Goal: Information Seeking & Learning: Learn about a topic

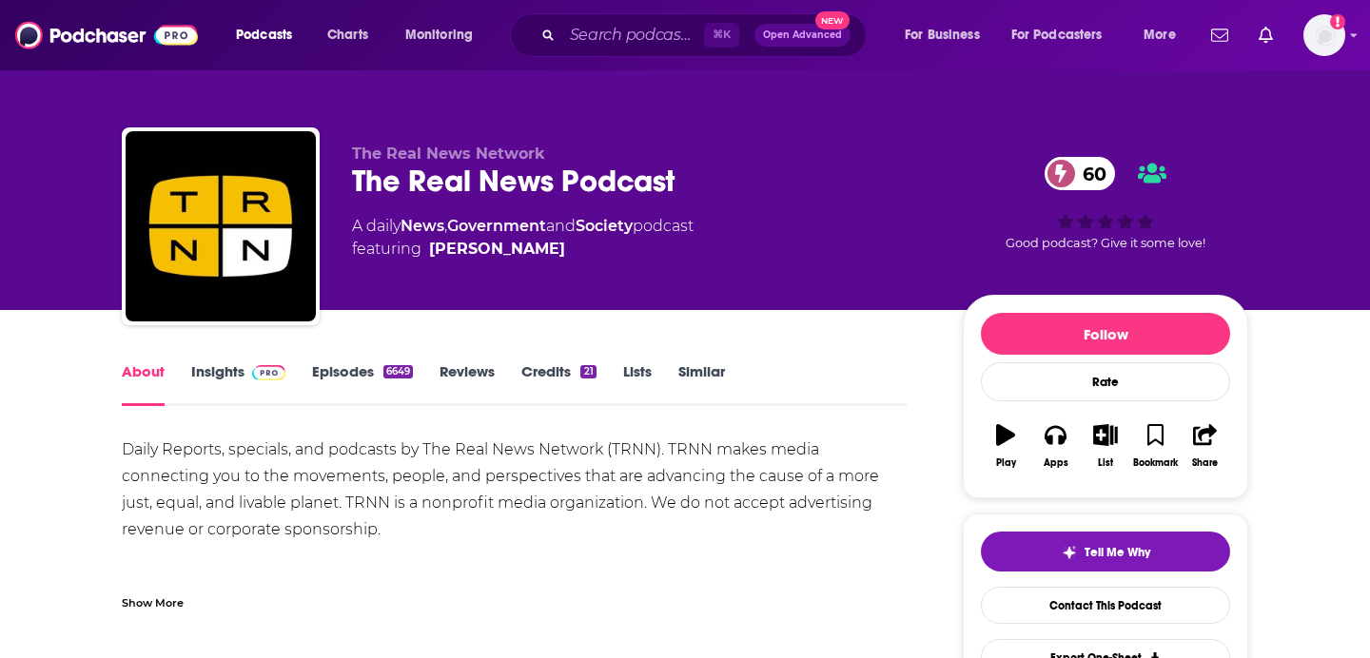
click at [349, 362] on link "Episodes 6649" at bounding box center [362, 384] width 101 height 44
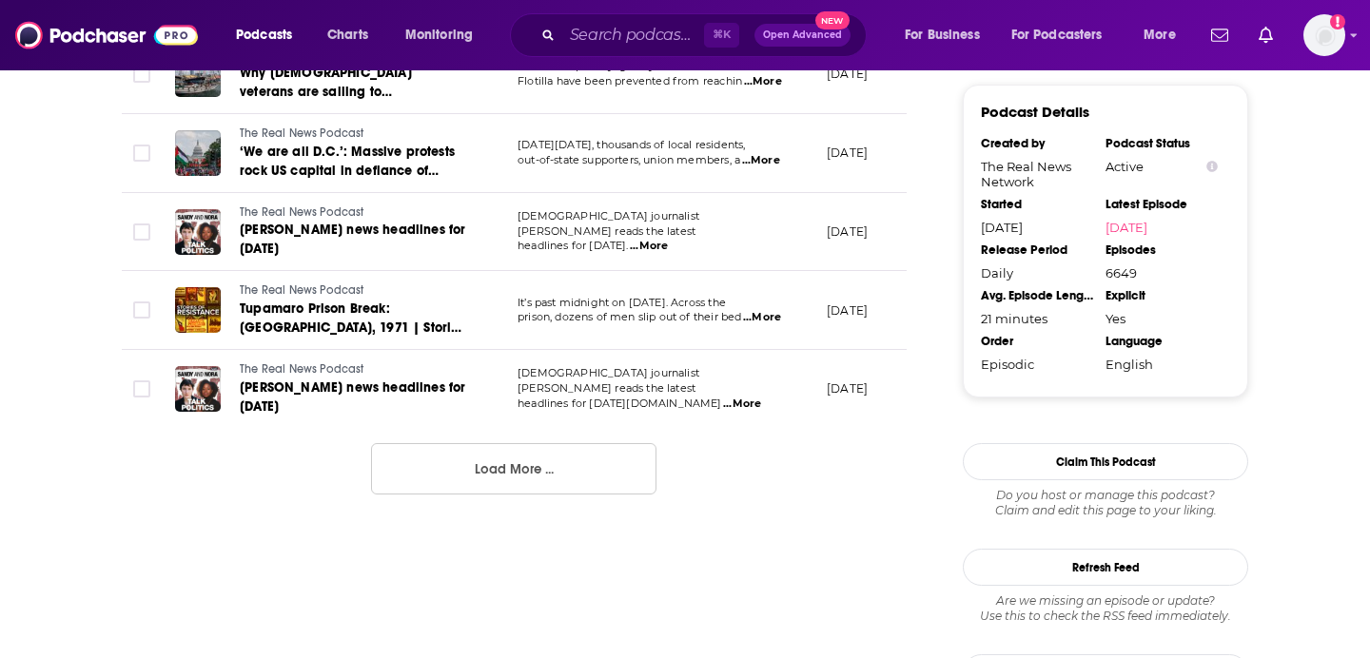
click at [504, 479] on button "Load More ..." at bounding box center [513, 468] width 285 height 51
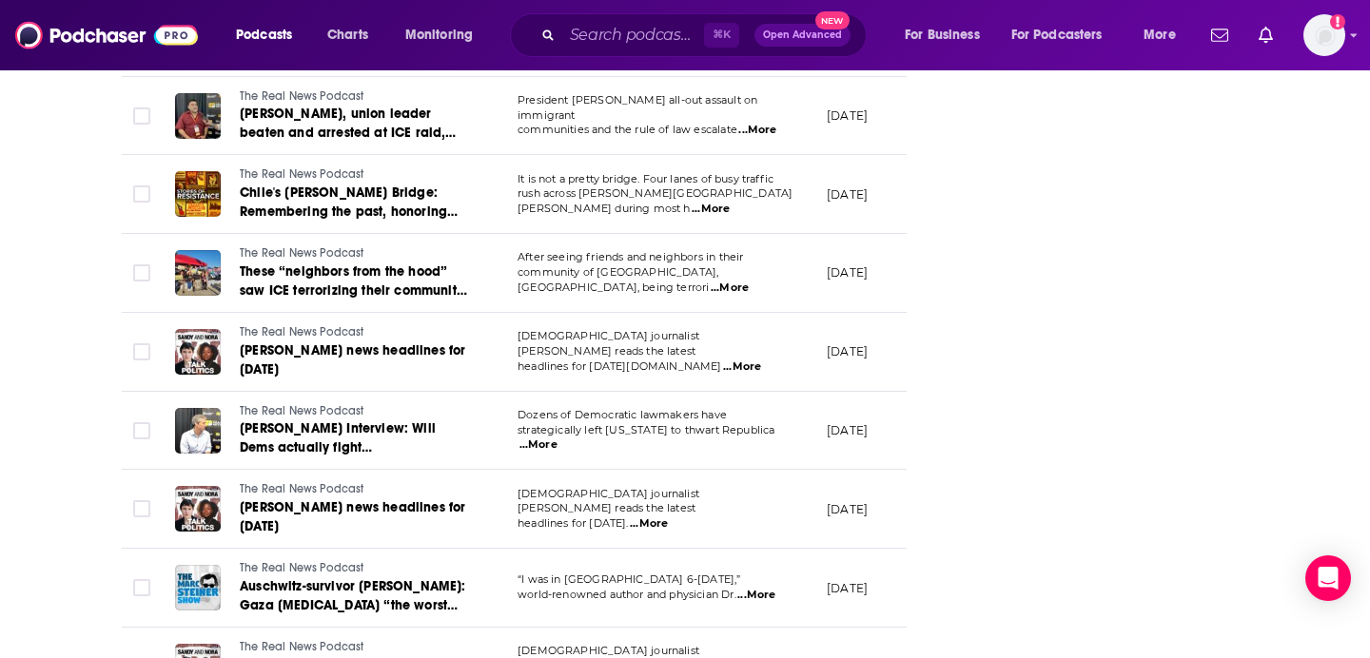
scroll to position [3923, 0]
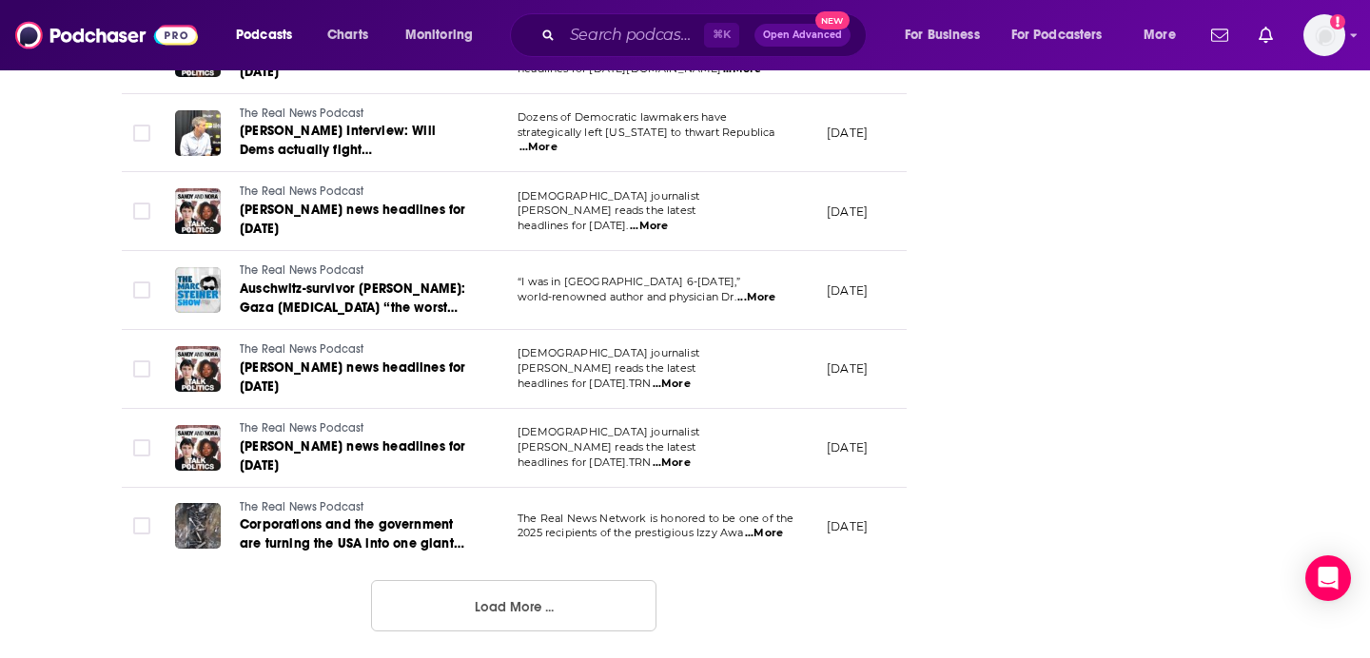
click at [475, 585] on button "Load More ..." at bounding box center [513, 605] width 285 height 51
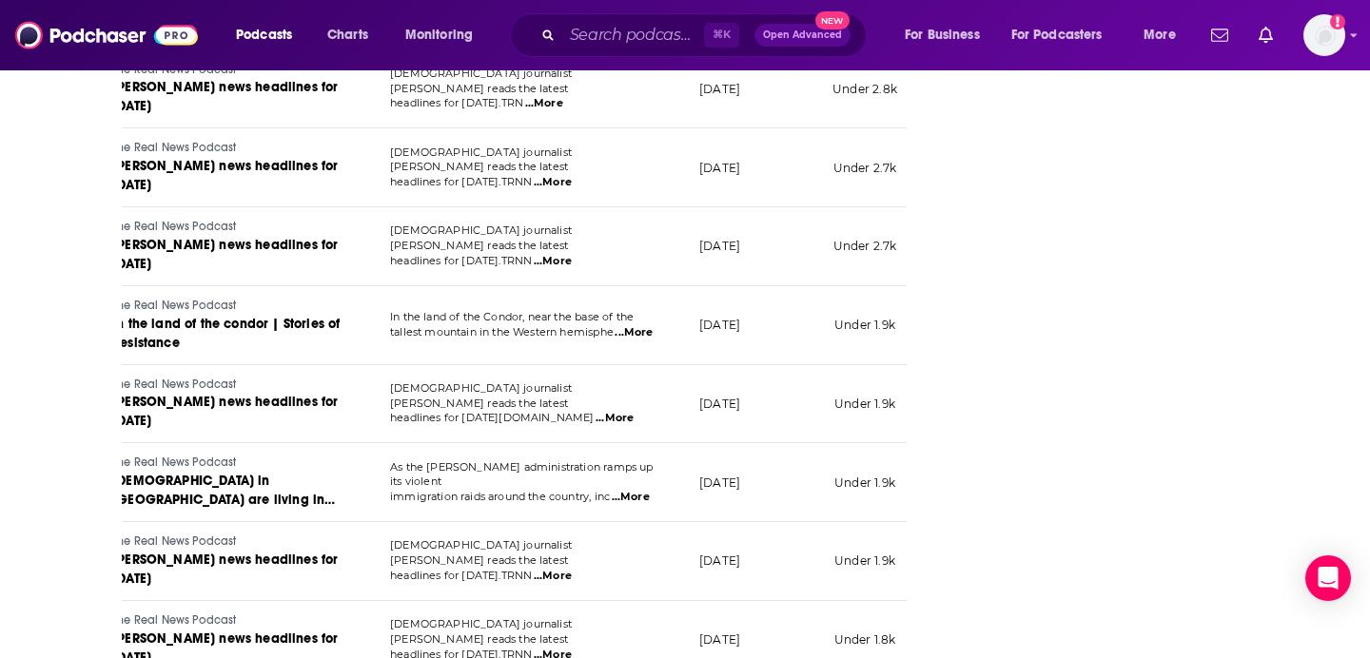
scroll to position [0, 96]
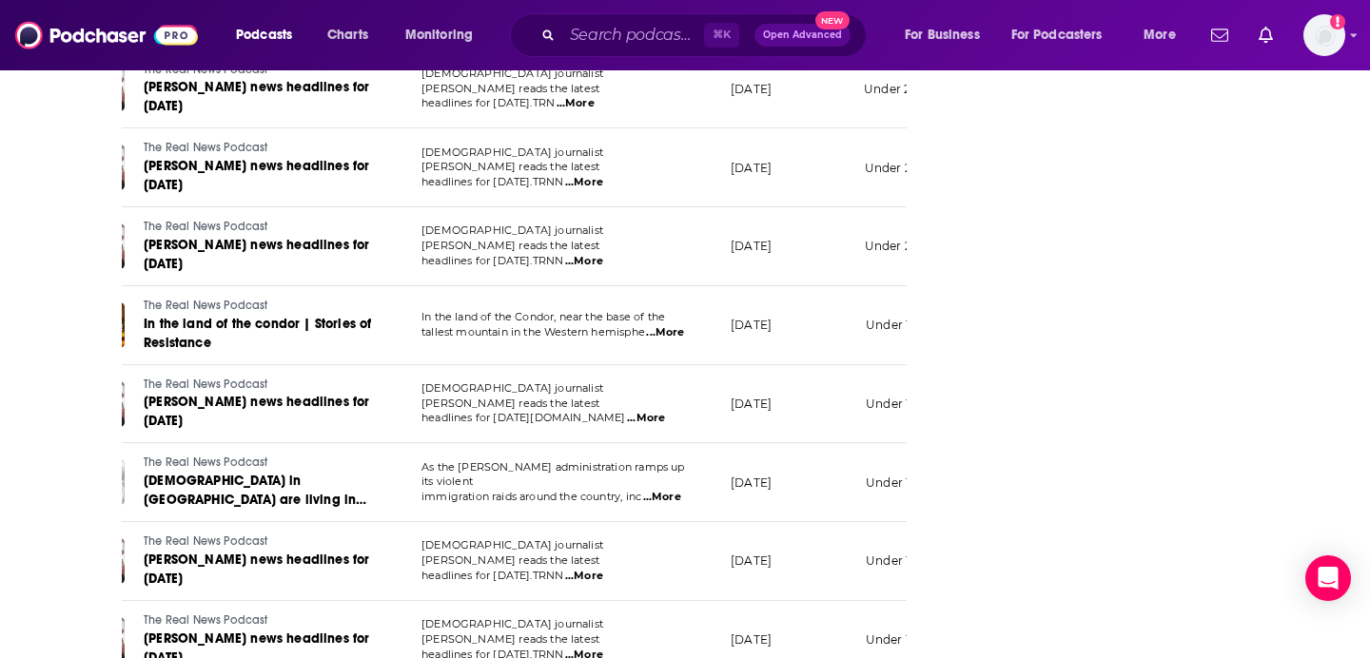
click at [668, 325] on span "...More" at bounding box center [665, 332] width 38 height 15
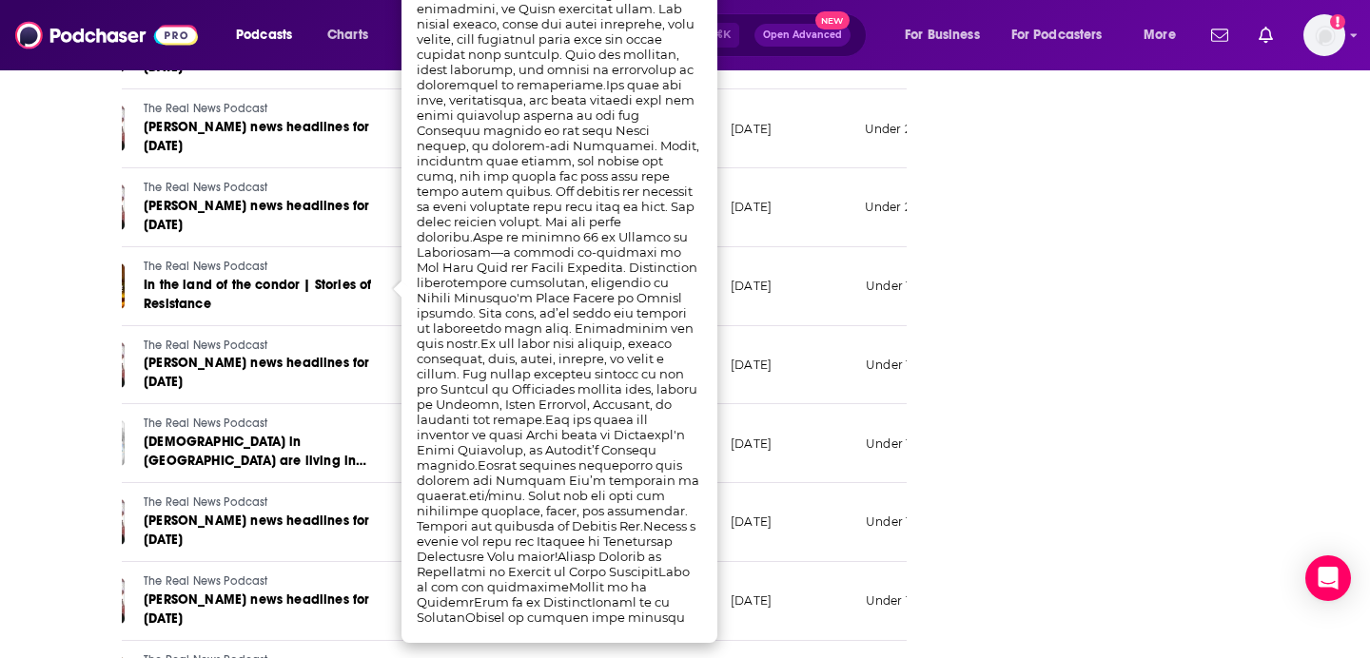
scroll to position [5883, 0]
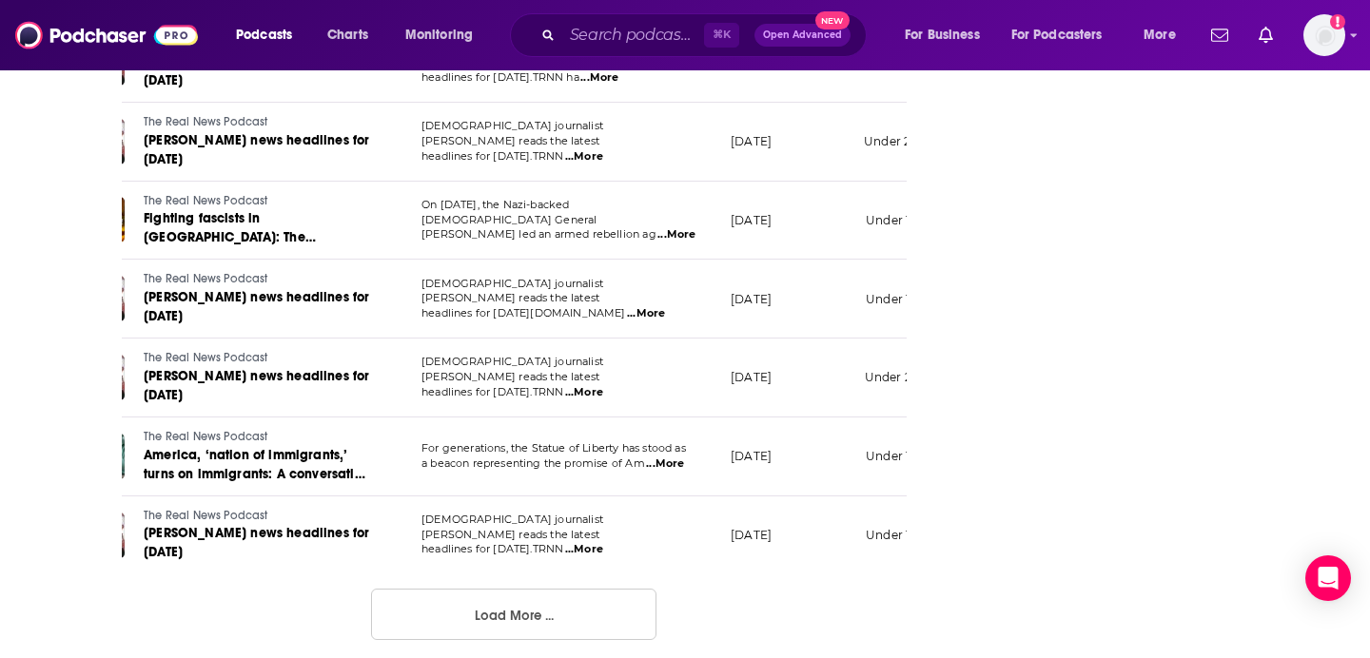
click at [541, 603] on button "Load More ..." at bounding box center [513, 614] width 285 height 51
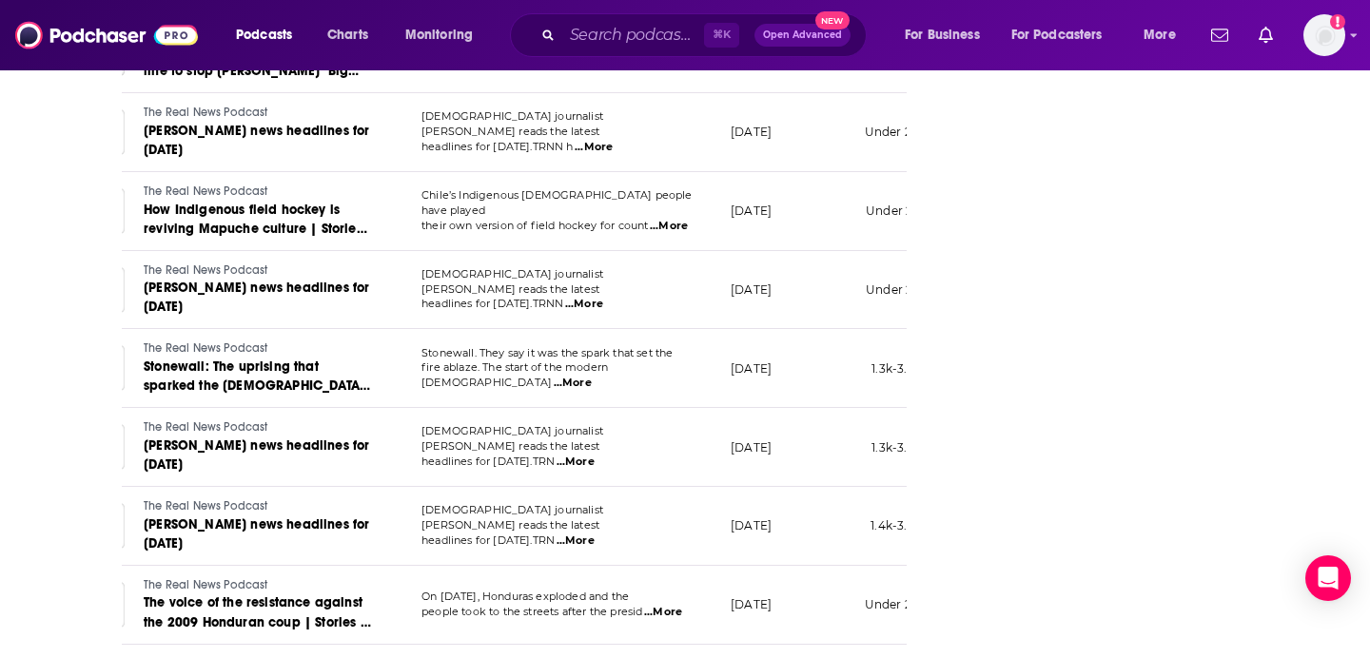
scroll to position [7851, 0]
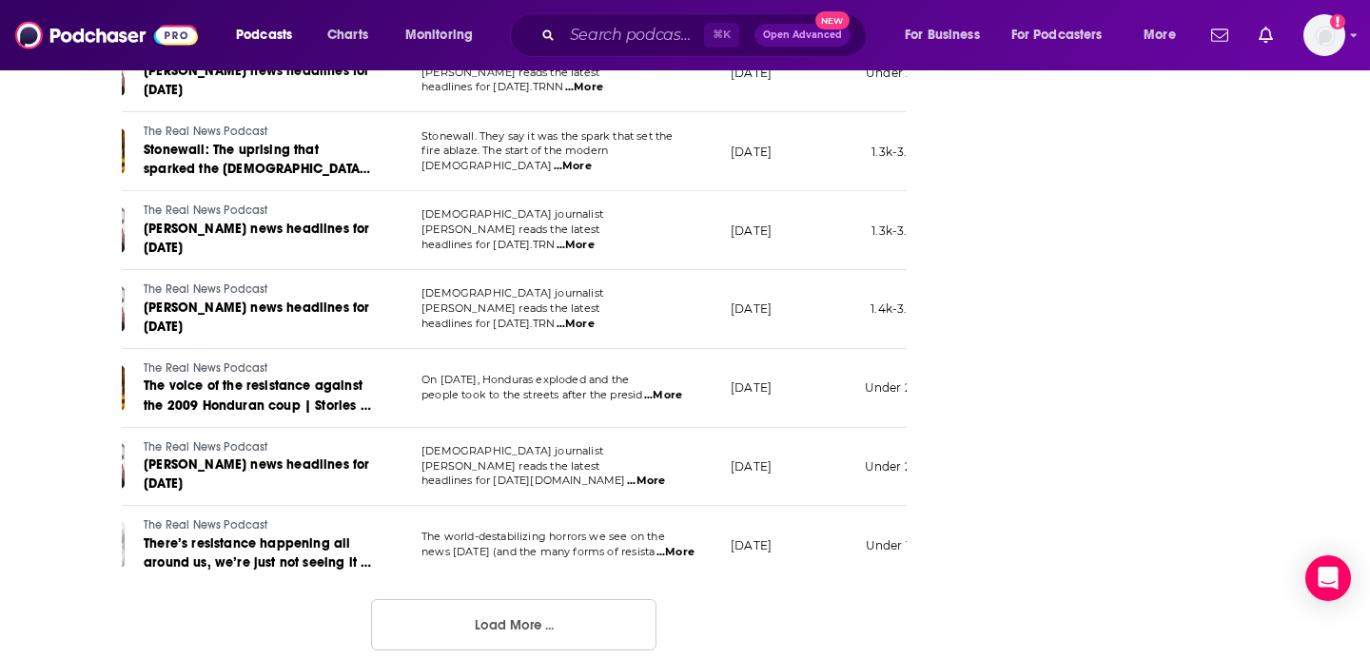
click at [493, 612] on button "Load More ..." at bounding box center [513, 624] width 285 height 51
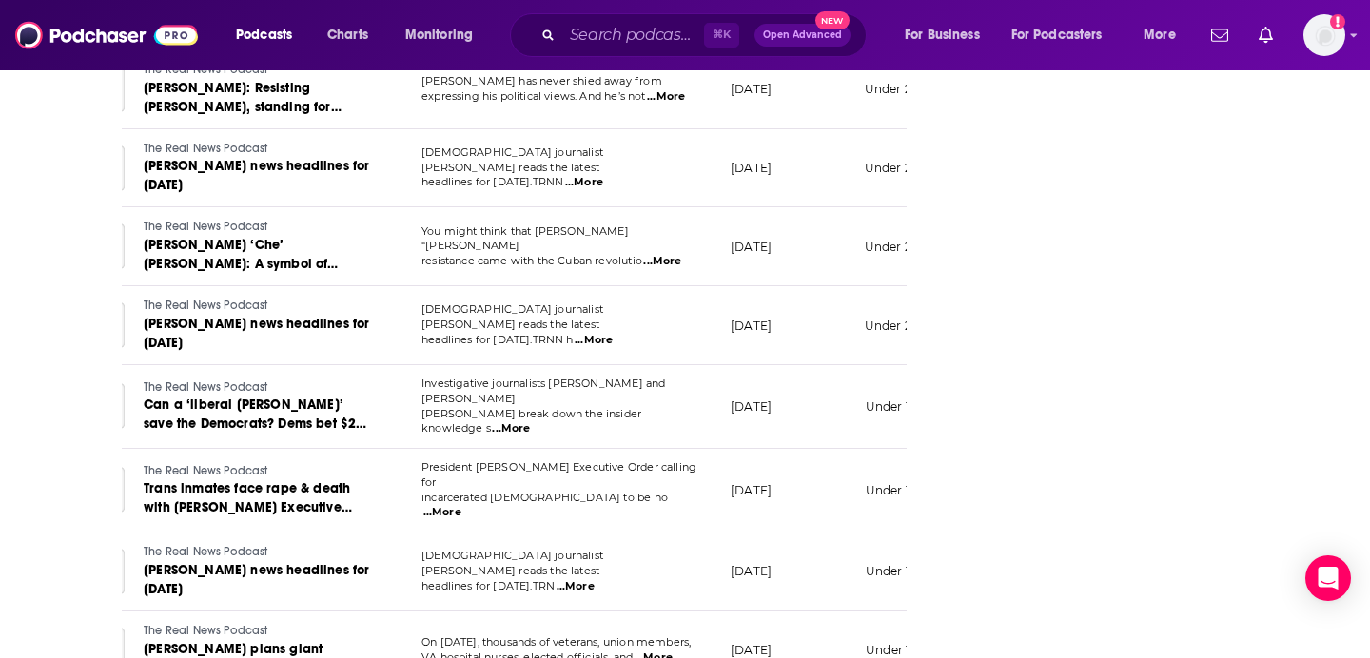
scroll to position [9820, 0]
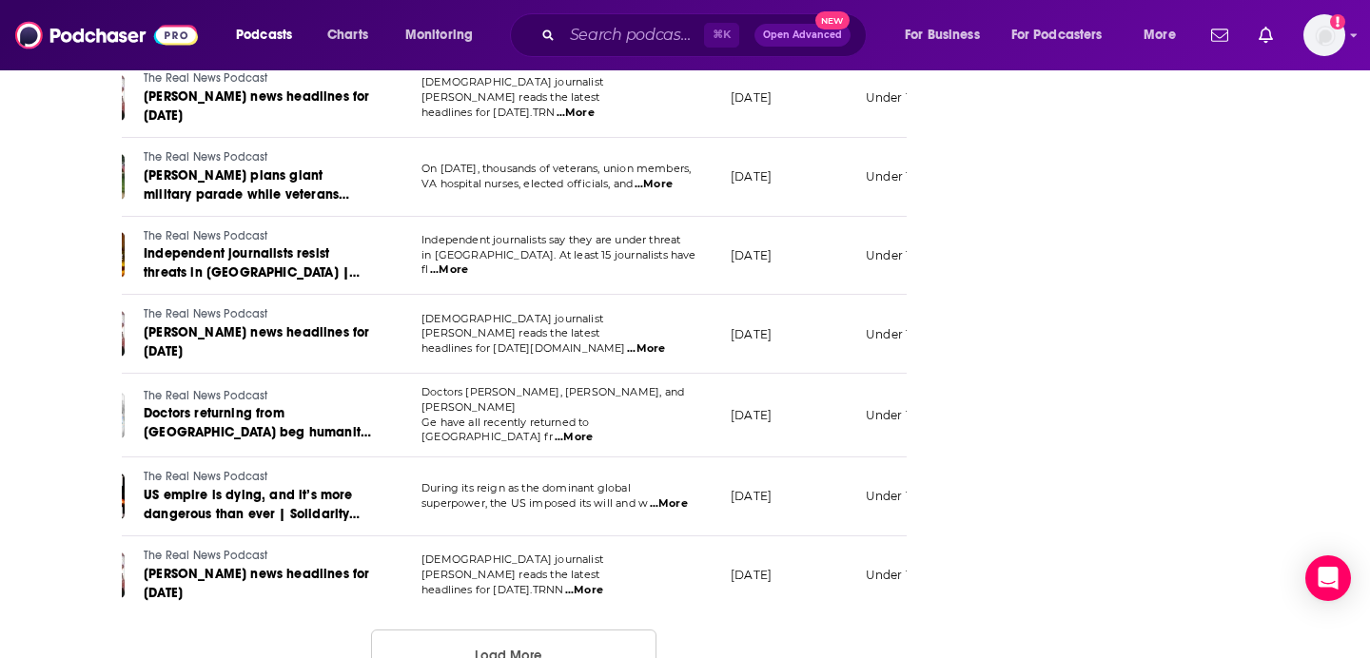
click at [510, 630] on button "Load More ..." at bounding box center [513, 655] width 285 height 51
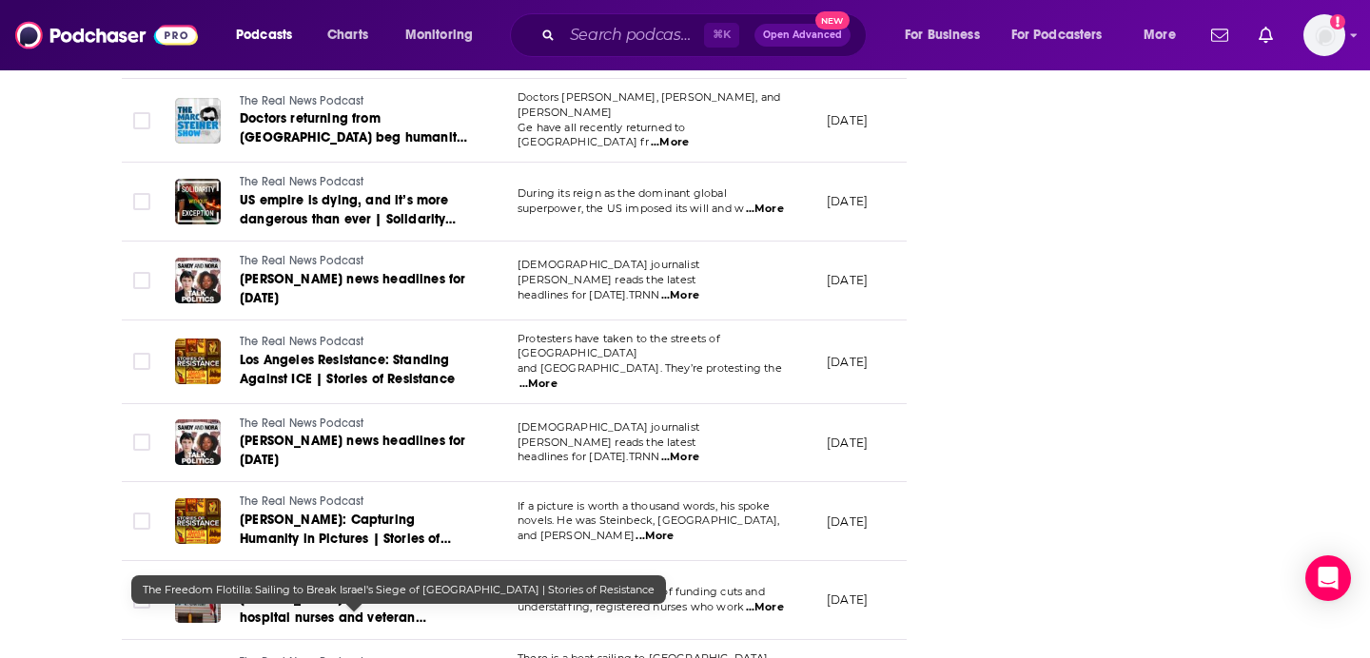
scroll to position [9891, 0]
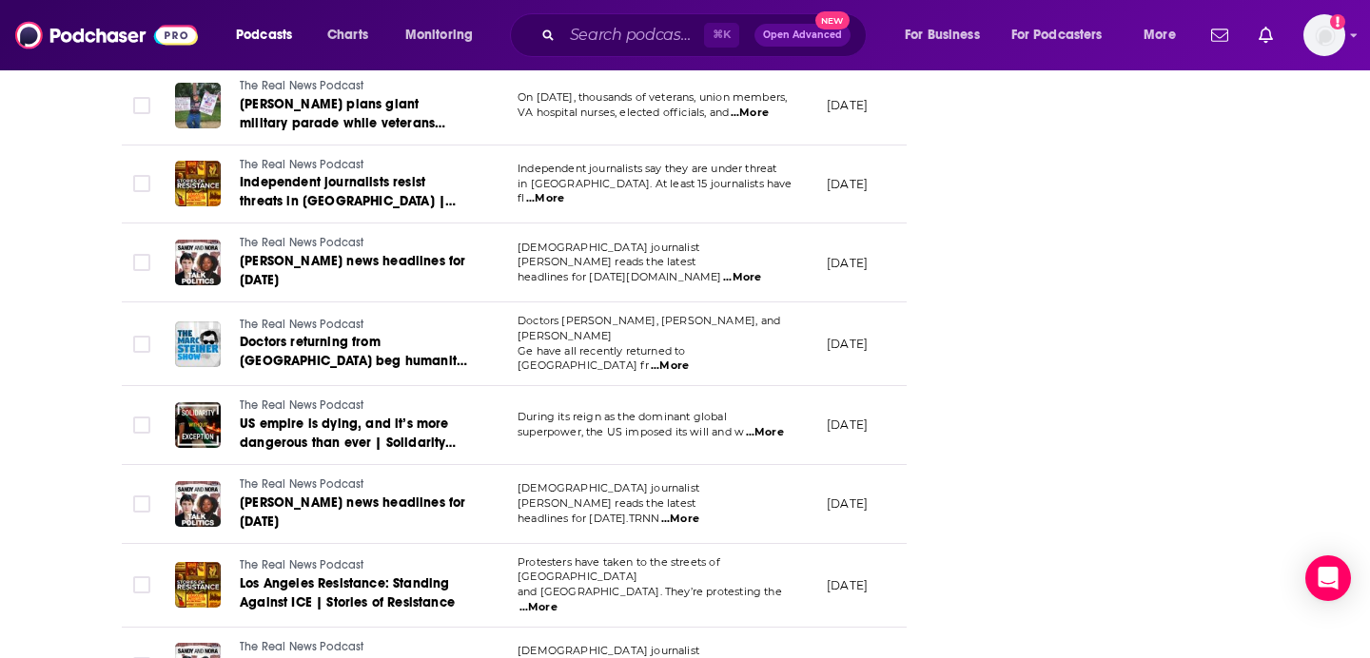
click at [548, 41] on div "⌘ K Open Advanced New" at bounding box center [688, 35] width 357 height 44
click at [591, 39] on input "Search podcasts, credits, & more..." at bounding box center [633, 35] width 142 height 30
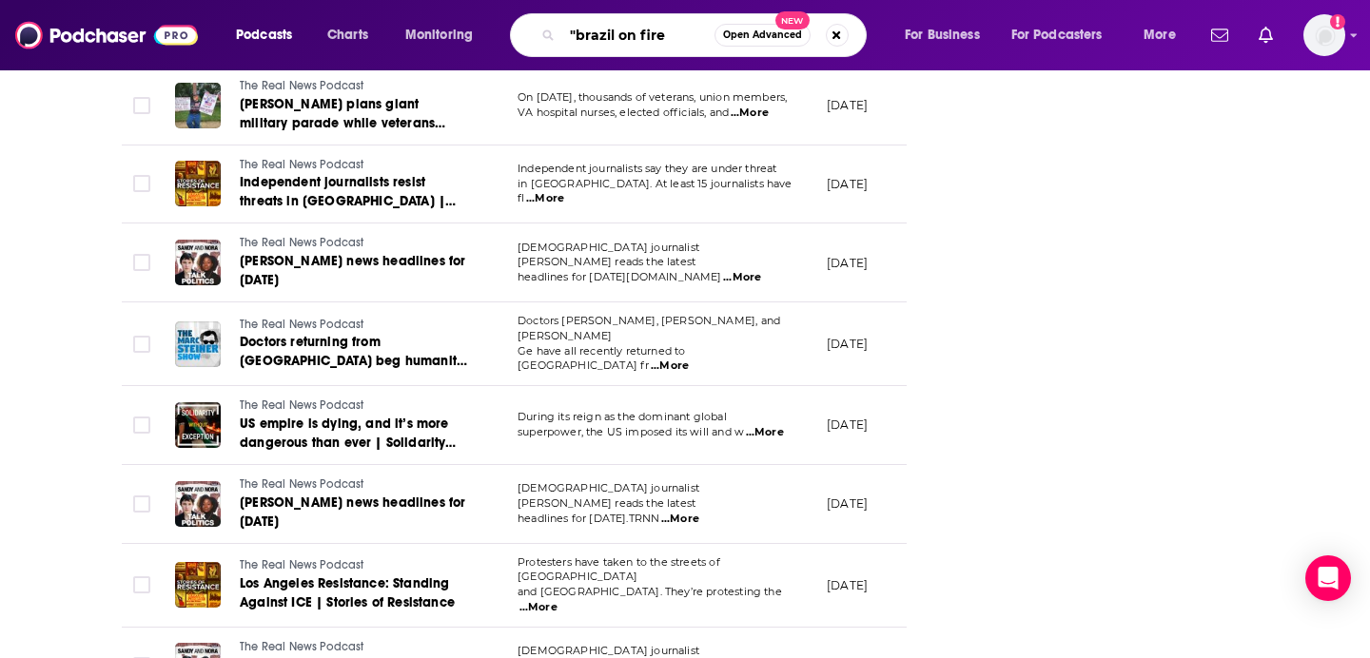
type input ""brazil on fire""
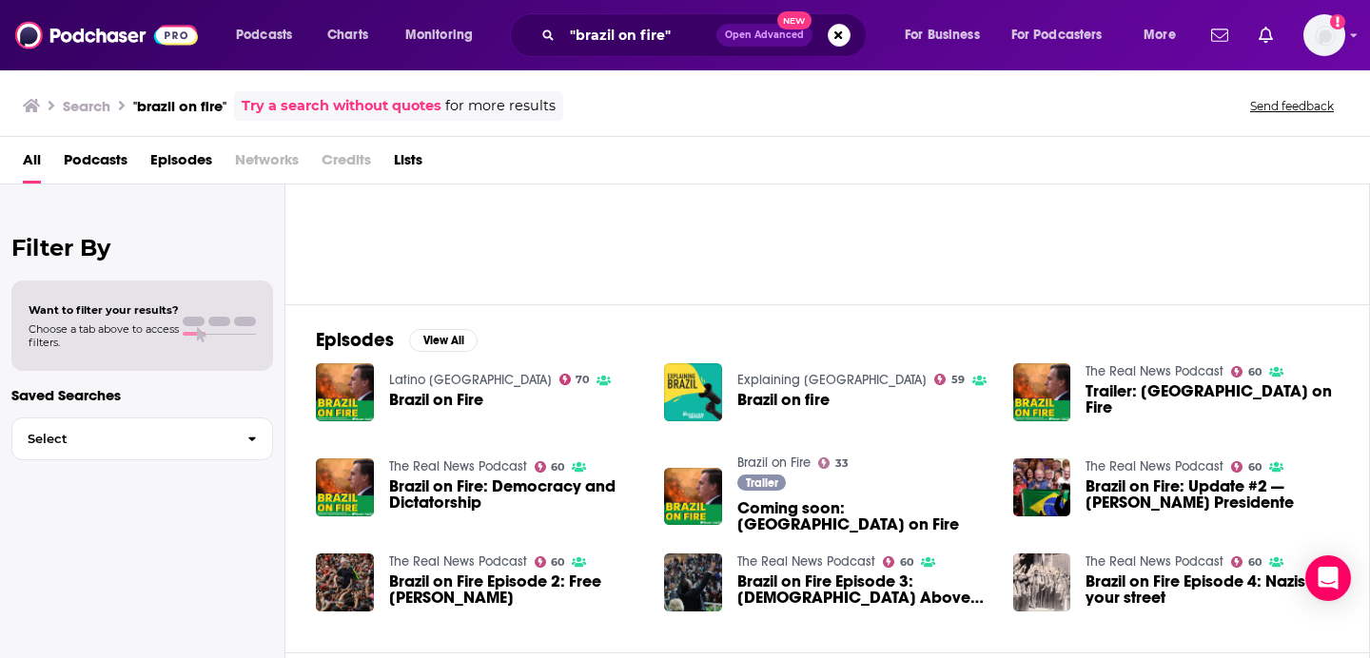
scroll to position [140, 0]
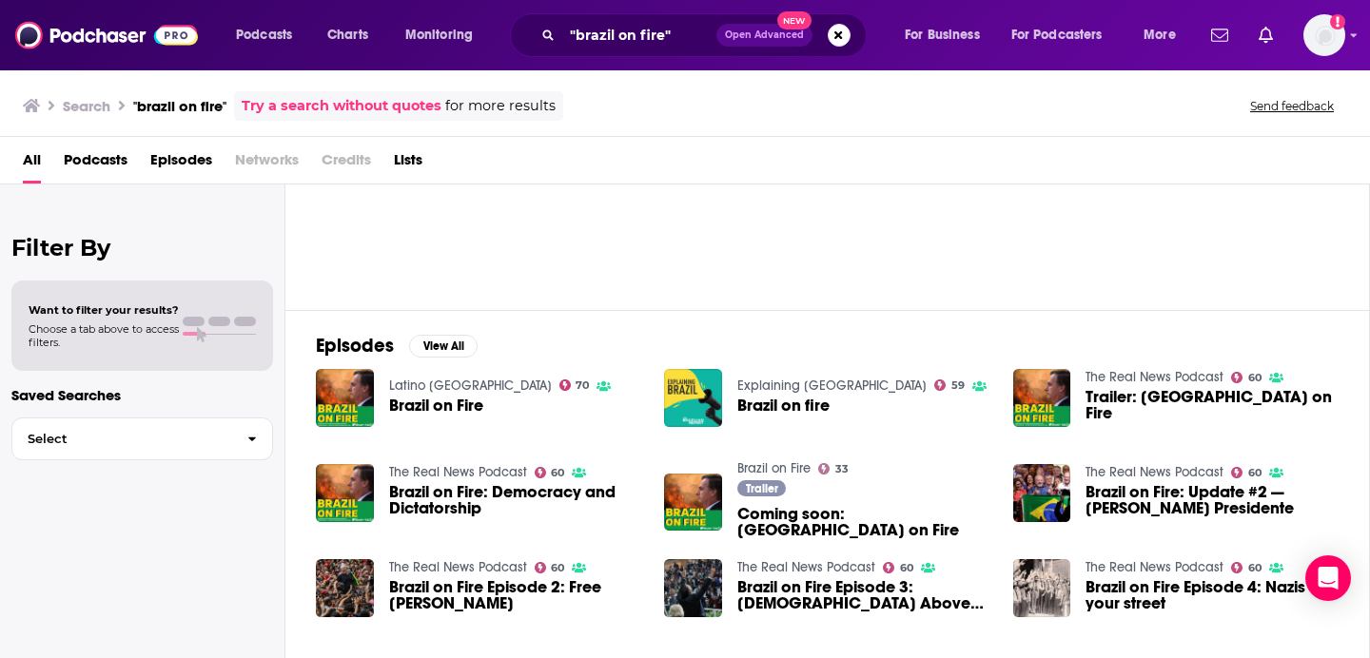
click at [409, 505] on span "Brazil on Fire: Democracy and Dictatorship" at bounding box center [515, 500] width 253 height 32
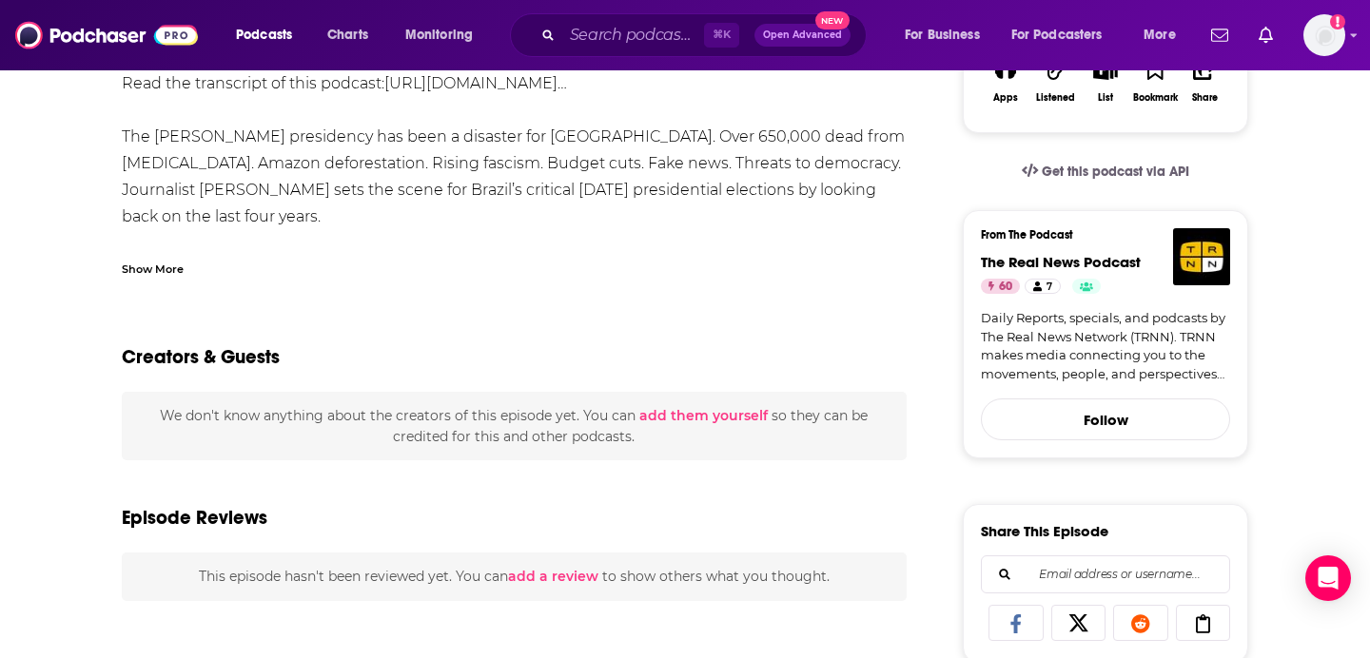
scroll to position [64, 0]
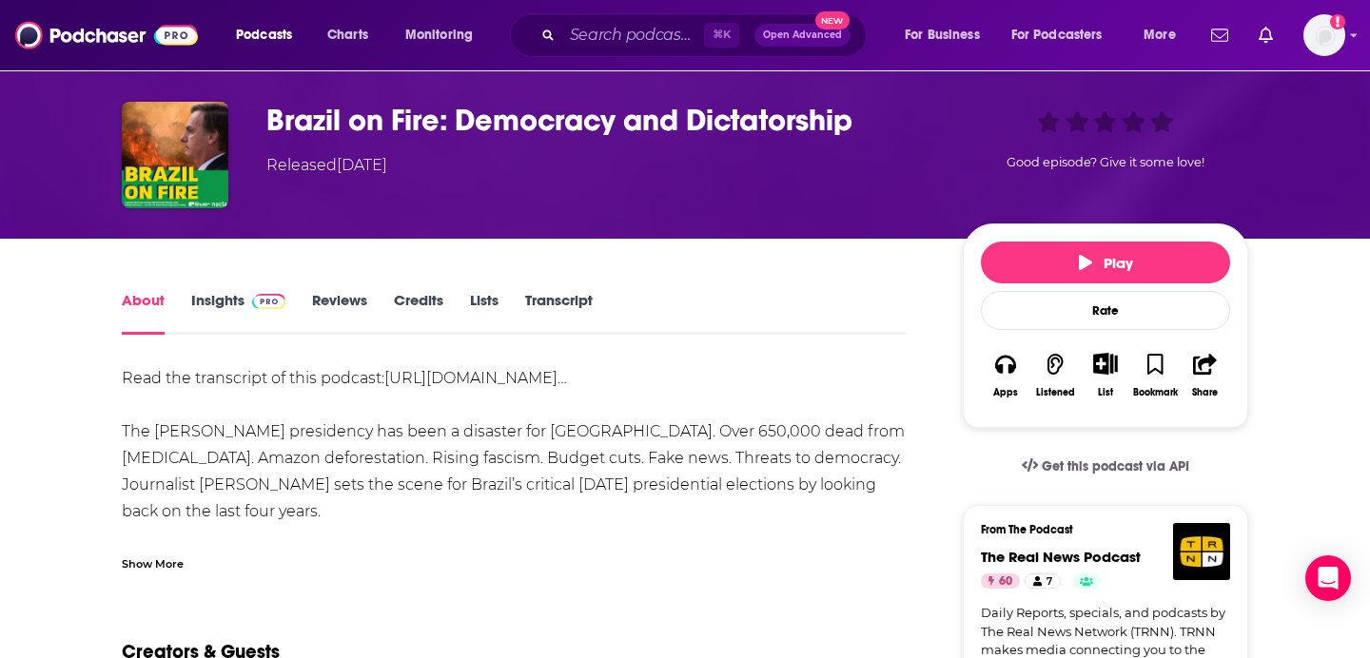
click at [209, 301] on link "Insights" at bounding box center [238, 313] width 94 height 44
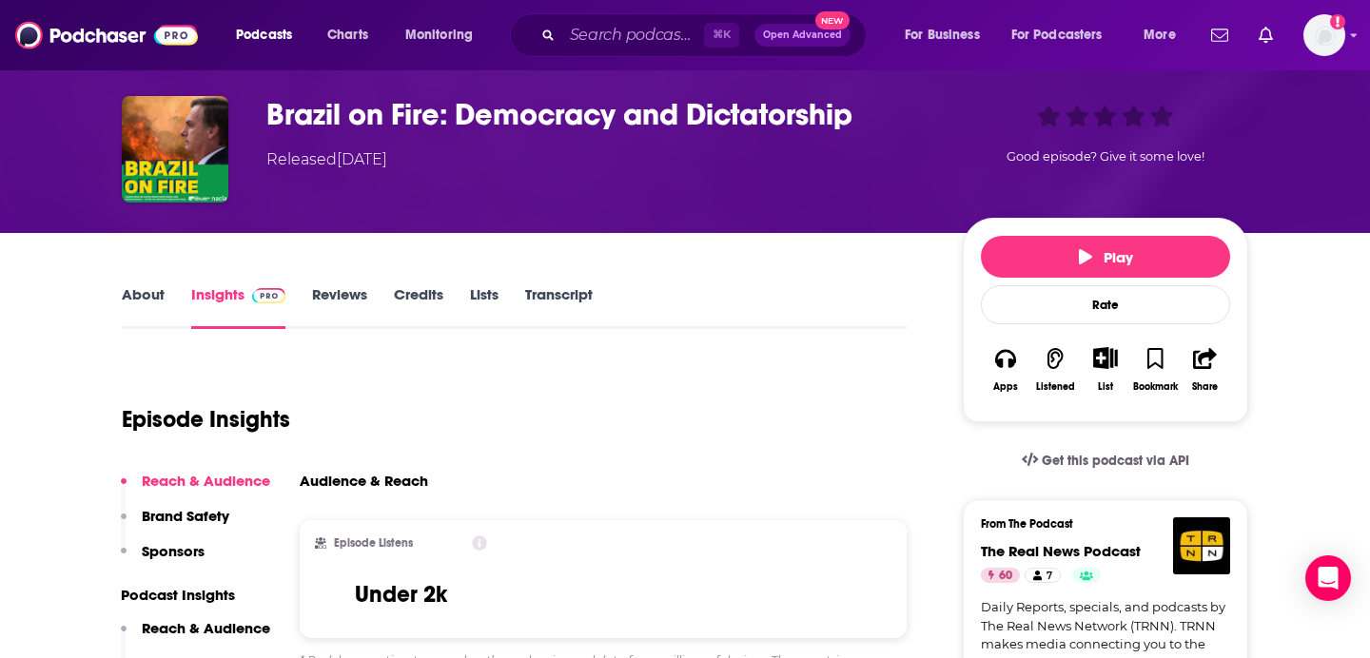
scroll to position [243, 0]
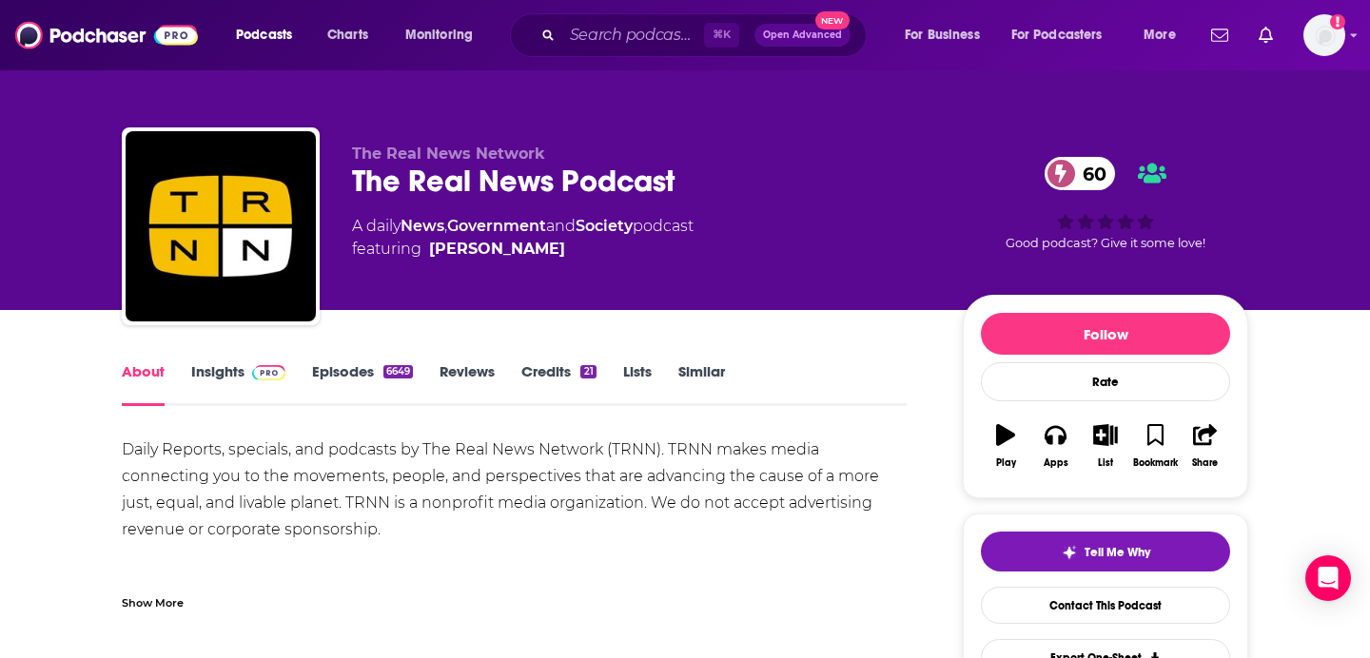
click at [456, 175] on div "The Real News Podcast 60" at bounding box center [642, 181] width 580 height 37
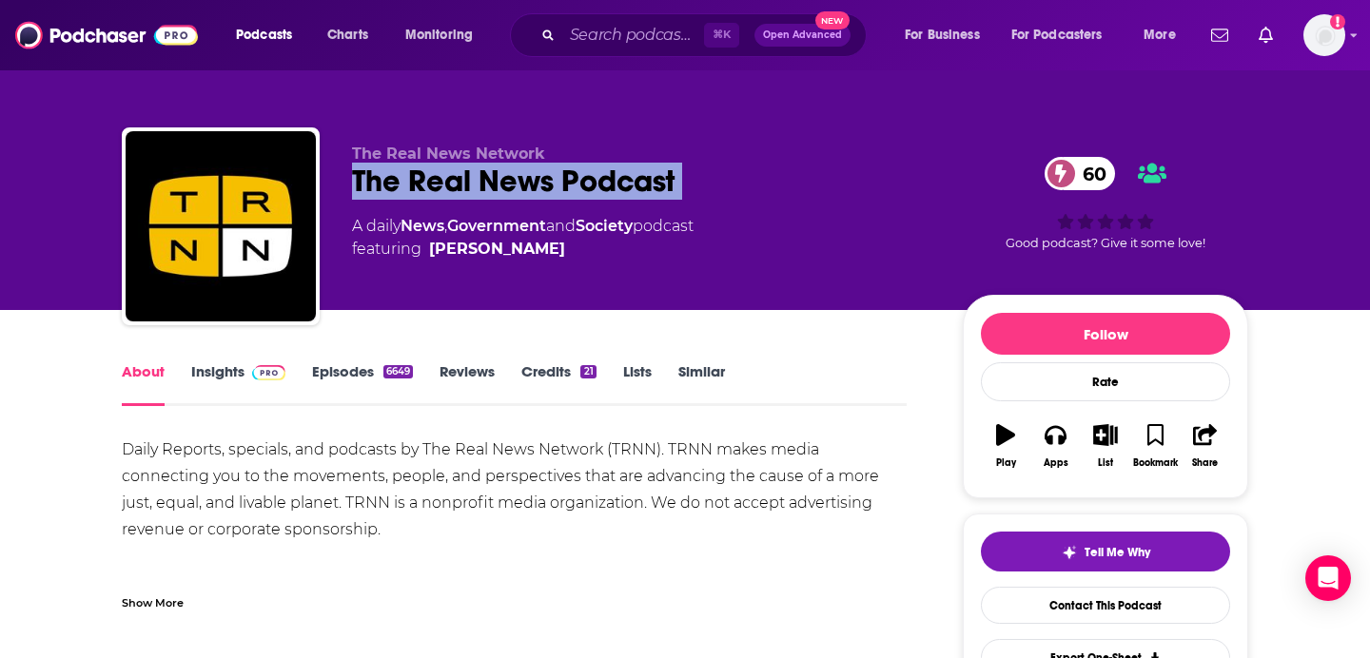
click at [456, 175] on div "The Real News Podcast 60" at bounding box center [642, 181] width 580 height 37
click at [418, 178] on div "The Real News Podcast 60" at bounding box center [642, 181] width 580 height 37
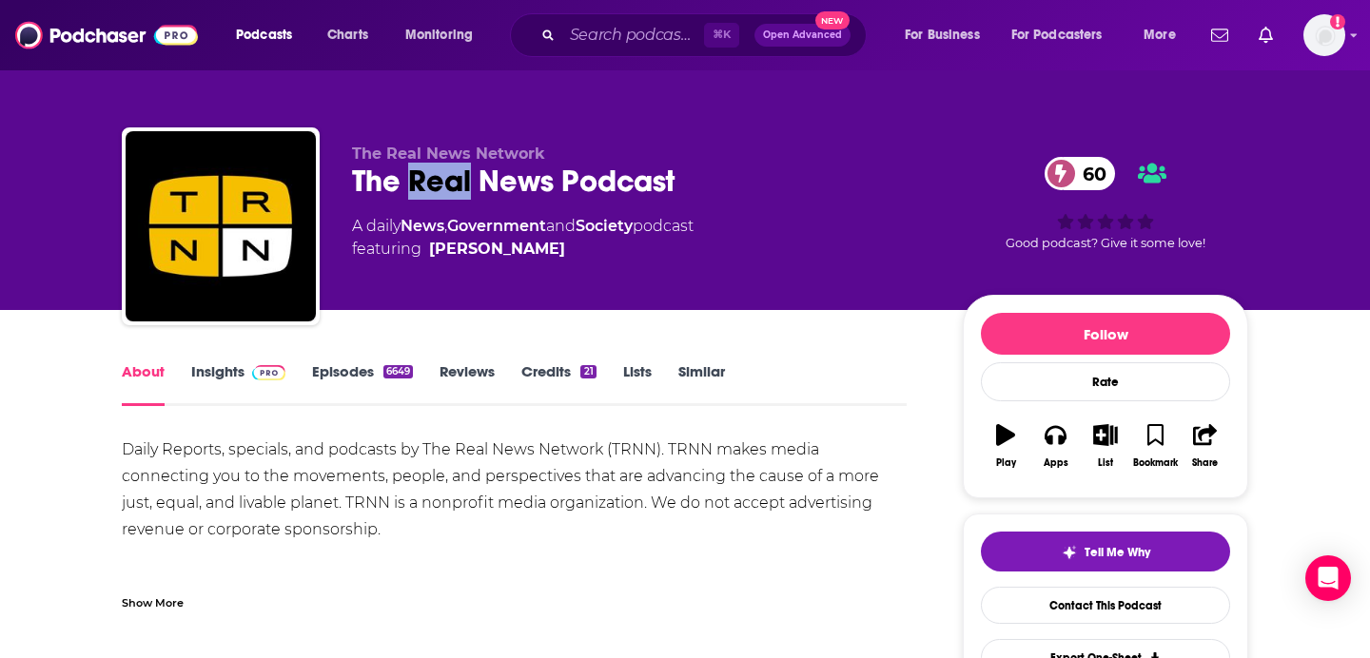
click at [418, 178] on div "The Real News Podcast 60" at bounding box center [642, 181] width 580 height 37
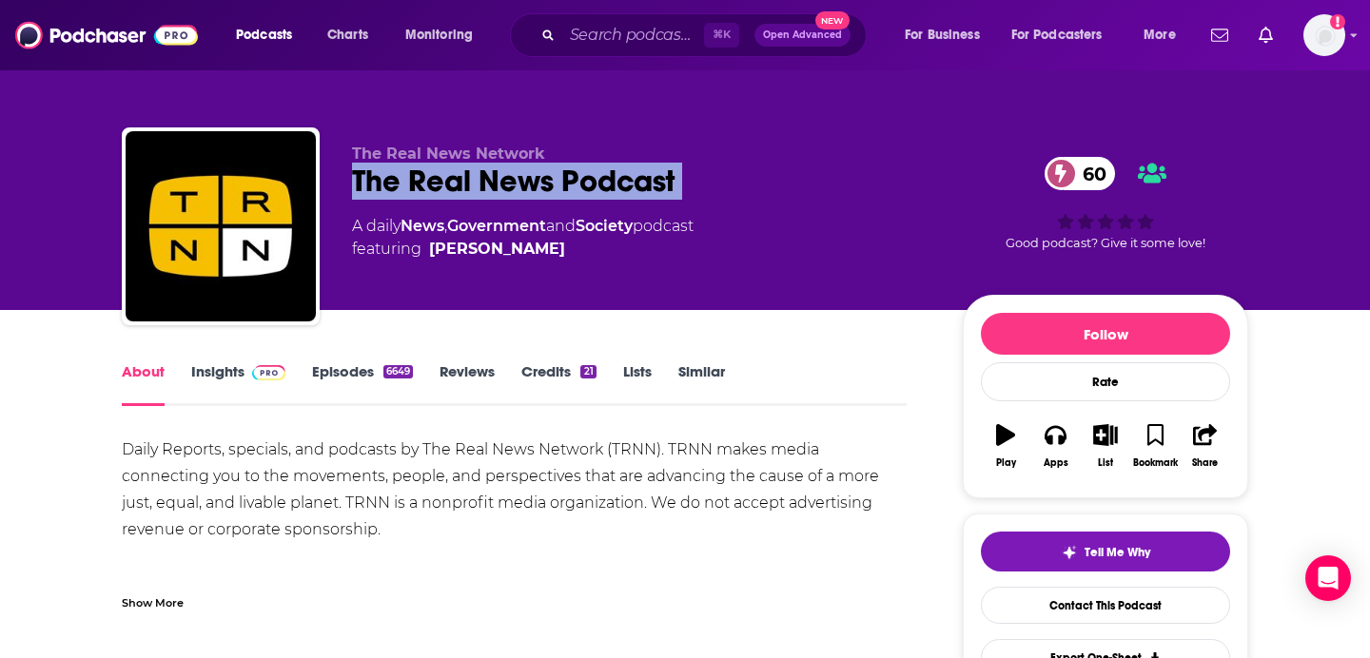
click at [418, 178] on div "The Real News Podcast 60" at bounding box center [642, 181] width 580 height 37
